Goal: Task Accomplishment & Management: Manage account settings

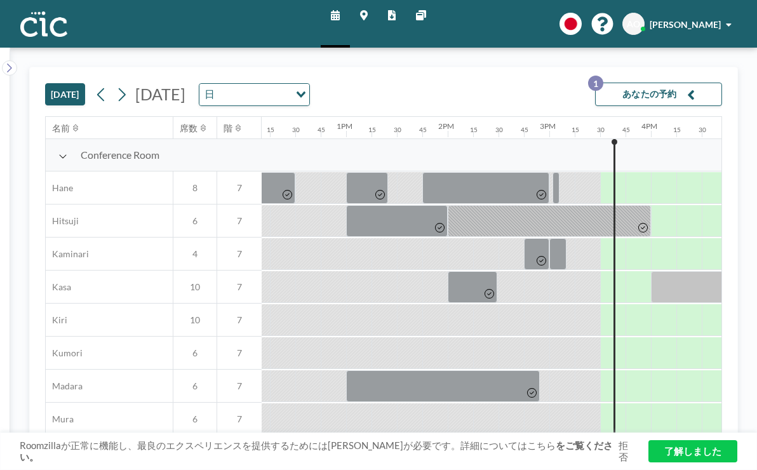
scroll to position [0, 1259]
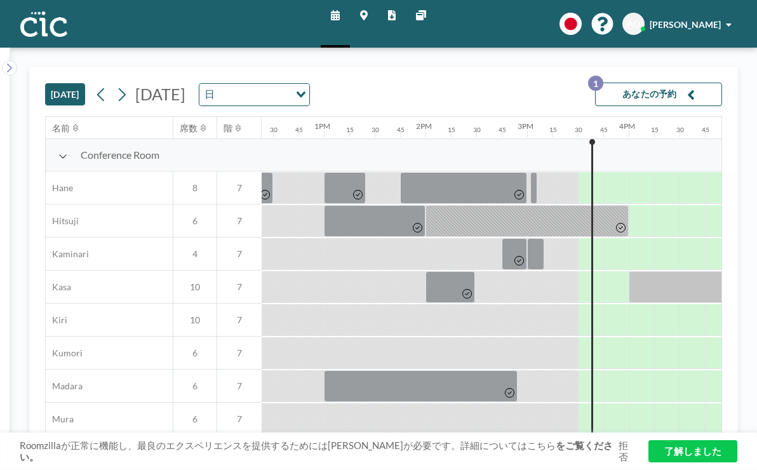
click at [672, 83] on button "あなたの予約 1" at bounding box center [658, 94] width 127 height 23
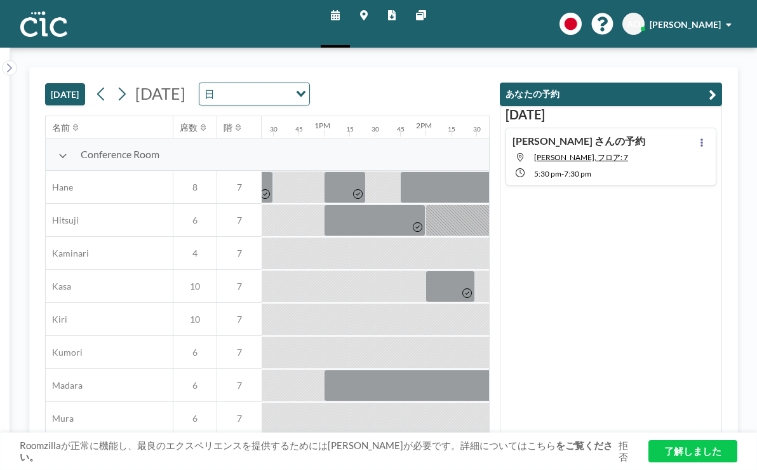
click at [630, 128] on div "[PERSON_NAME]の予約 [PERSON_NAME], フロア: 7 5:30 PM - 7:30 PM" at bounding box center [610, 157] width 211 height 58
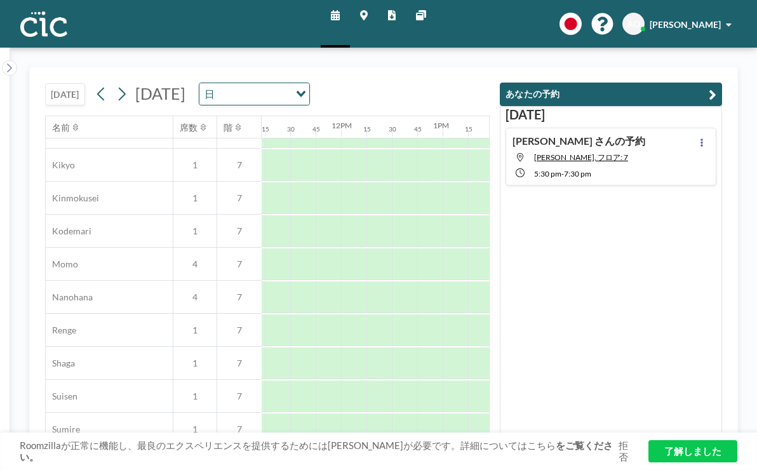
scroll to position [646, 1424]
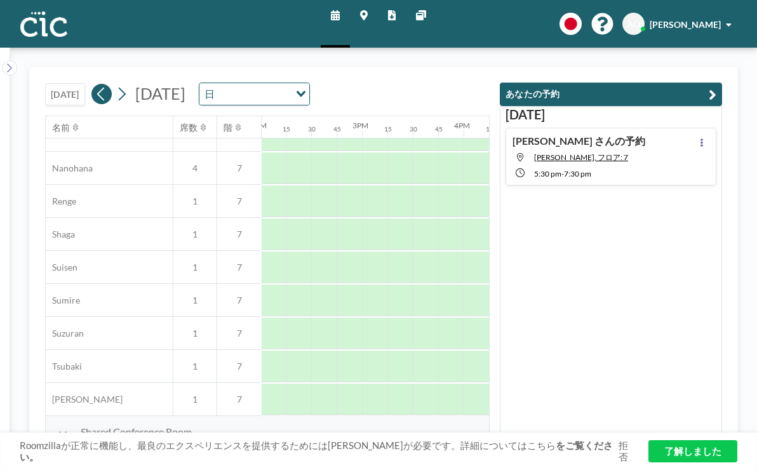
click at [95, 84] on icon at bounding box center [101, 93] width 12 height 19
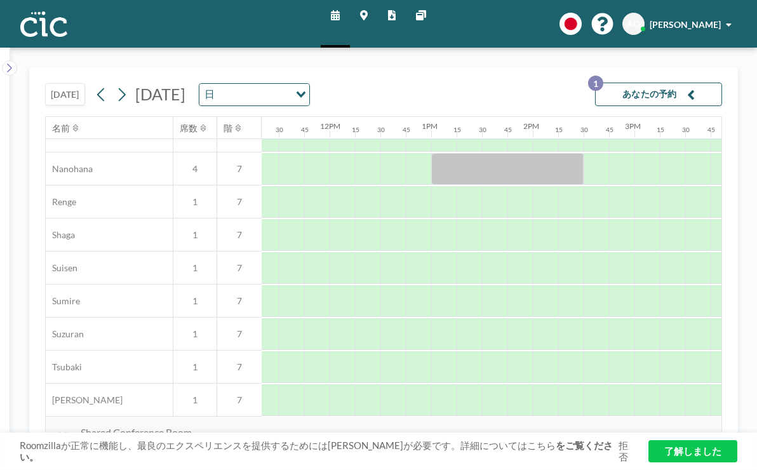
scroll to position [646, 1153]
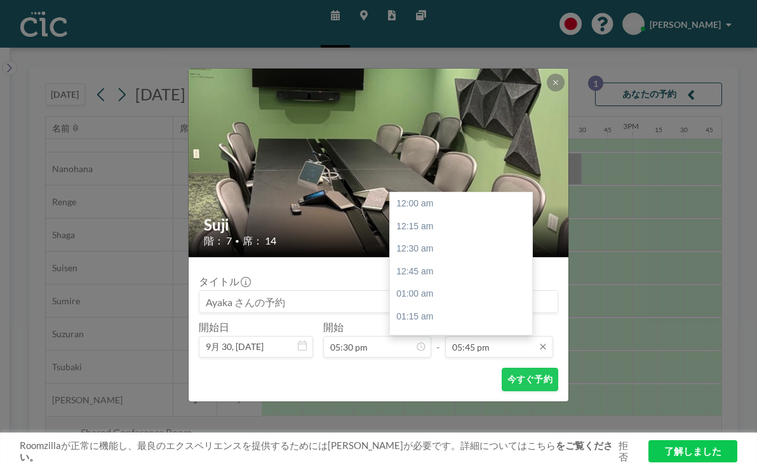
scroll to position [1439, 0]
click at [464, 336] on input "05:45 pm" at bounding box center [499, 347] width 108 height 22
click at [421, 410] on div "07:30 pm" at bounding box center [461, 421] width 142 height 23
type input "07:30 pm"
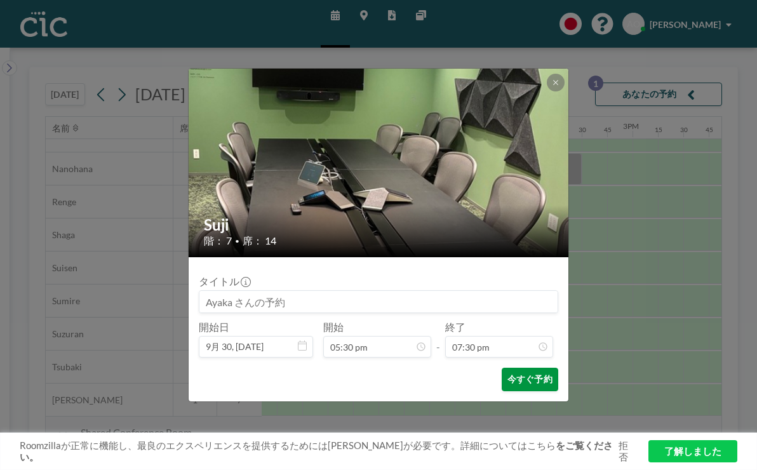
click at [502, 368] on button "今すぐ予約" at bounding box center [530, 379] width 57 height 23
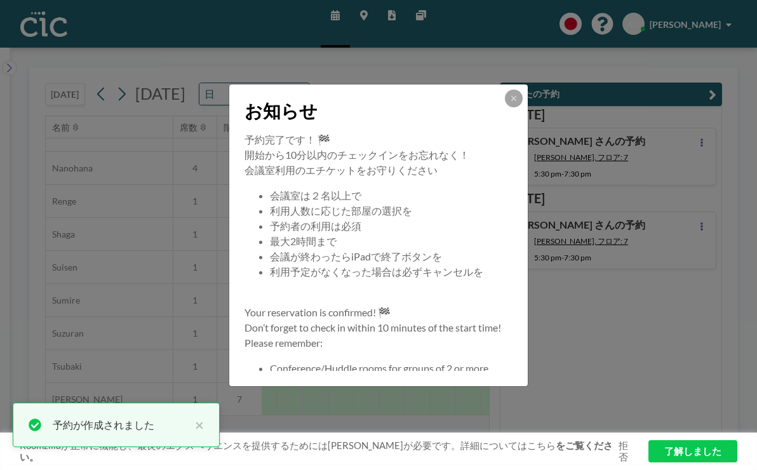
click at [712, 189] on div "お知らせ 予約完了です！ 🏁 開始から10分以内のチェックインをお忘れなく！ 会議室利用のエチケットをお守りください 会議室は２名以上で 利用人数に応じた部屋…" at bounding box center [378, 235] width 757 height 470
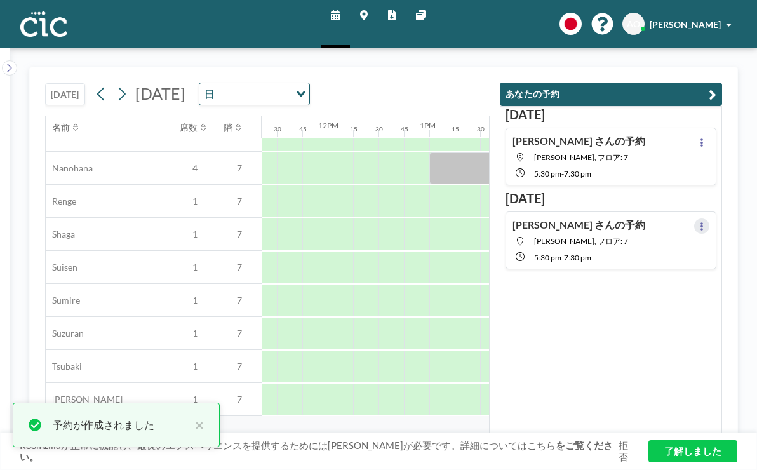
click at [704, 222] on icon at bounding box center [701, 226] width 5 height 8
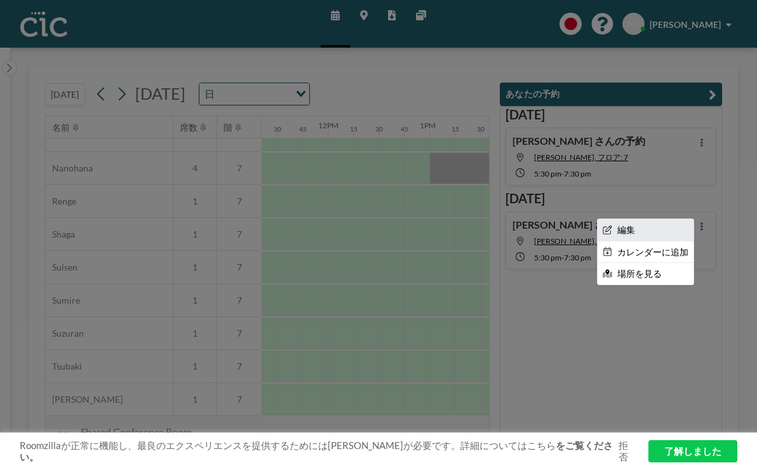
click at [666, 219] on li "編集" at bounding box center [646, 230] width 96 height 22
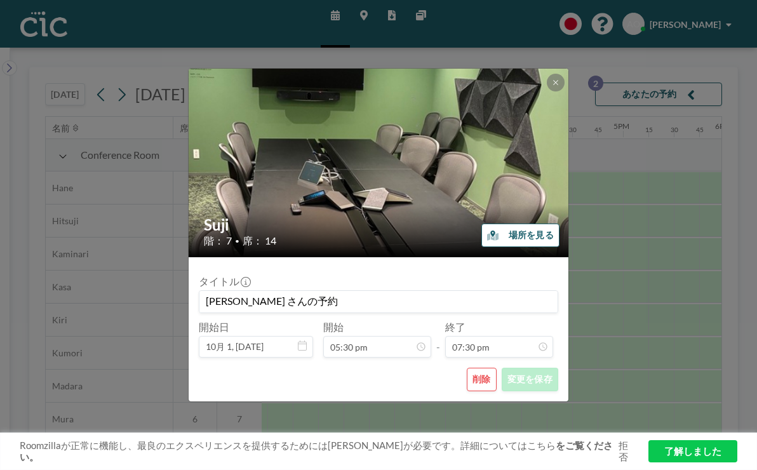
scroll to position [0, 1424]
click at [467, 368] on button "削除" at bounding box center [482, 379] width 30 height 23
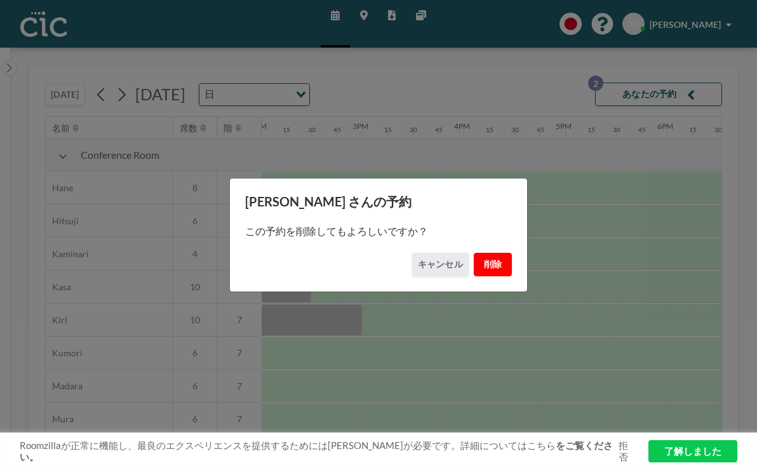
click at [480, 264] on button "削除" at bounding box center [493, 264] width 38 height 23
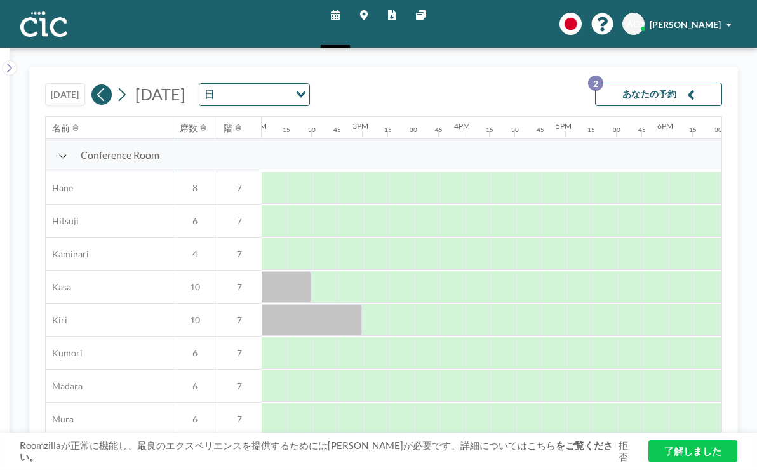
click at [95, 85] on icon at bounding box center [101, 94] width 12 height 19
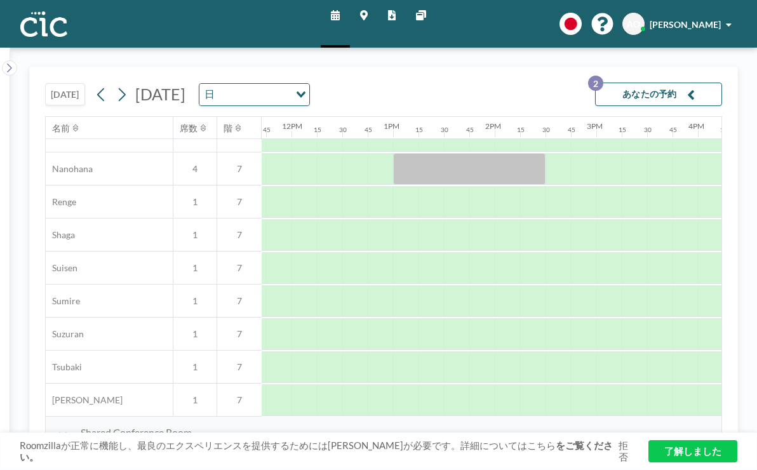
scroll to position [646, 1317]
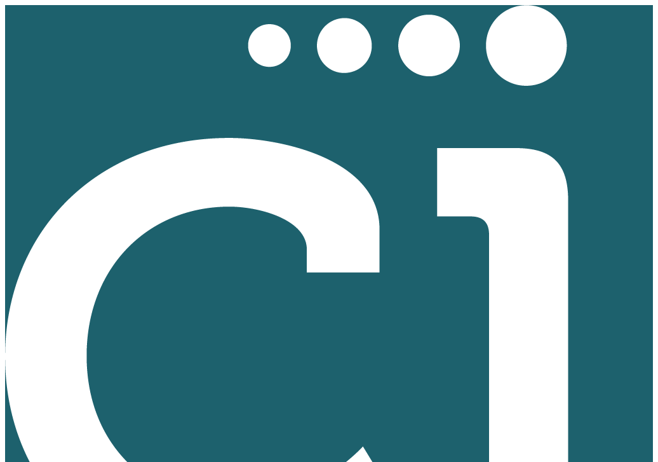
scroll to position [0, 1424]
